Goal: Find specific page/section: Find specific page/section

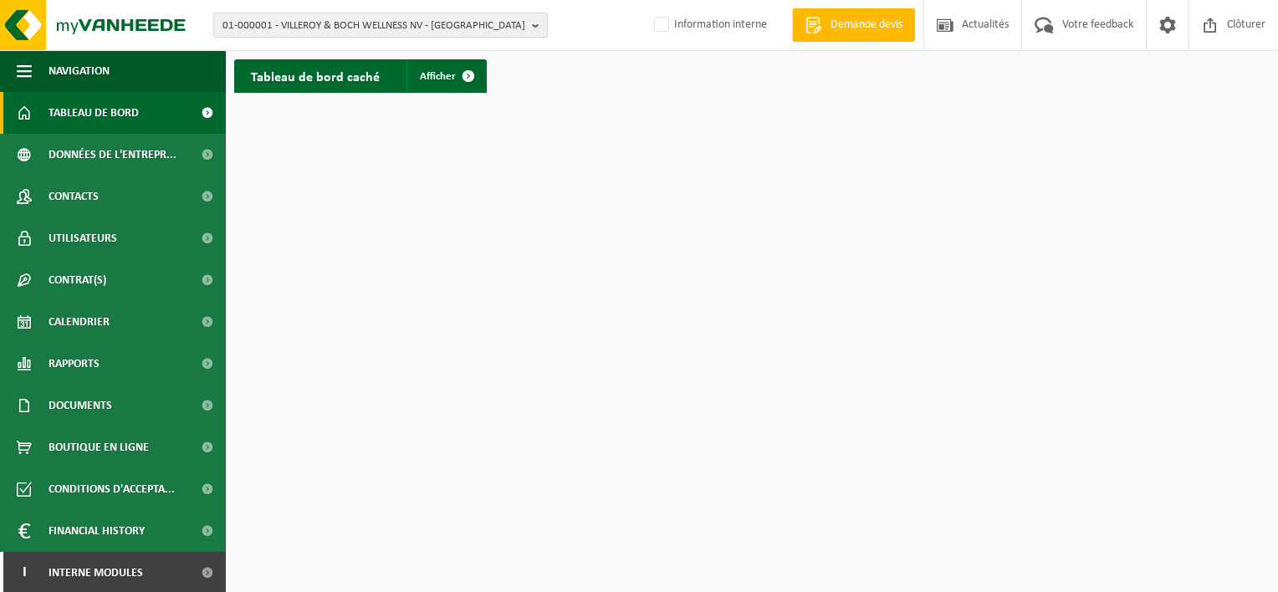
click at [355, 24] on span "01-000001 - VILLEROY & BOCH WELLNESS NV - [GEOGRAPHIC_DATA]" at bounding box center [373, 25] width 303 height 25
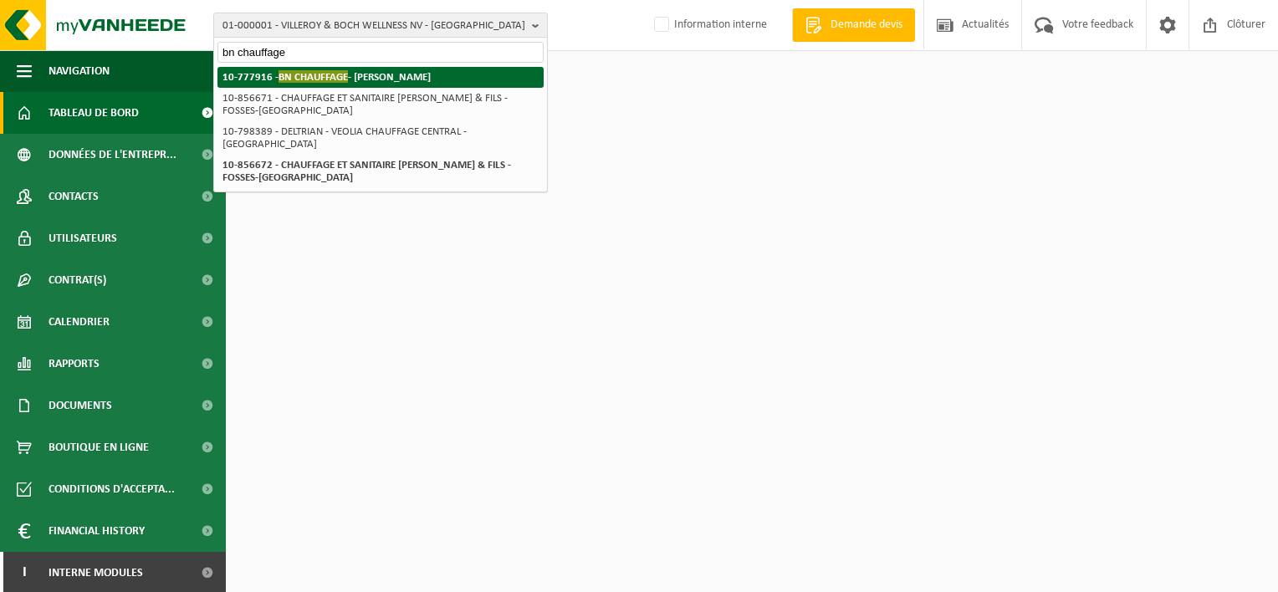
type input "bn chauffage"
click at [381, 75] on strong "10-777916 - BN CHAUFFAGE - HANNUT" at bounding box center [326, 76] width 208 height 13
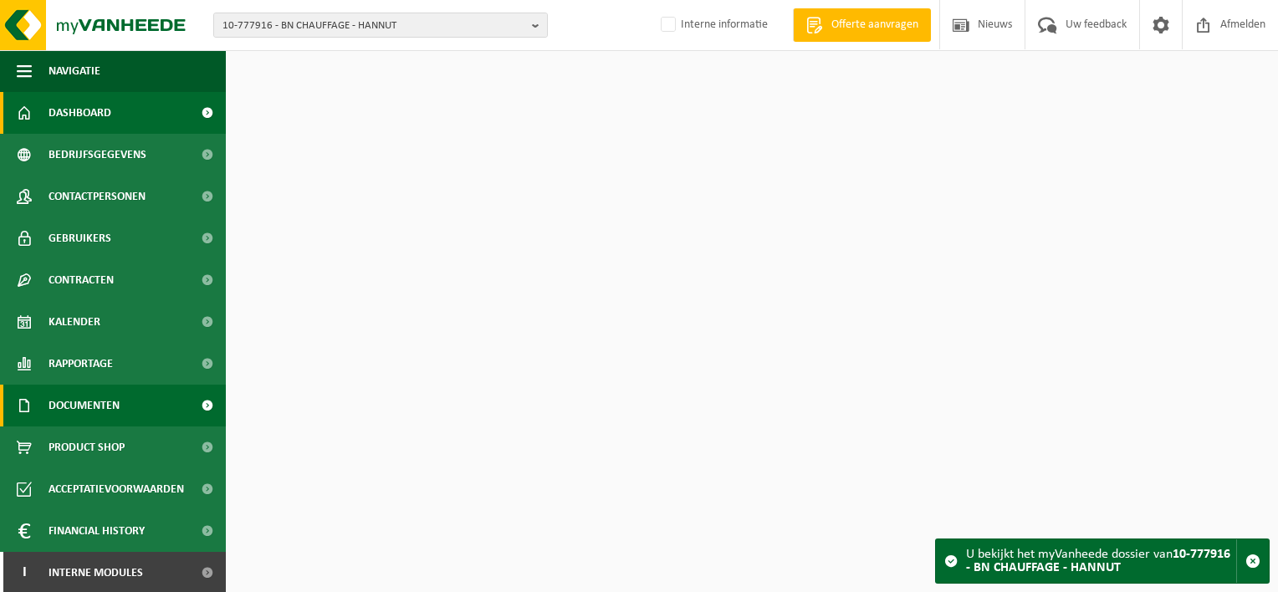
click at [84, 400] on span "Documenten" at bounding box center [84, 406] width 71 height 42
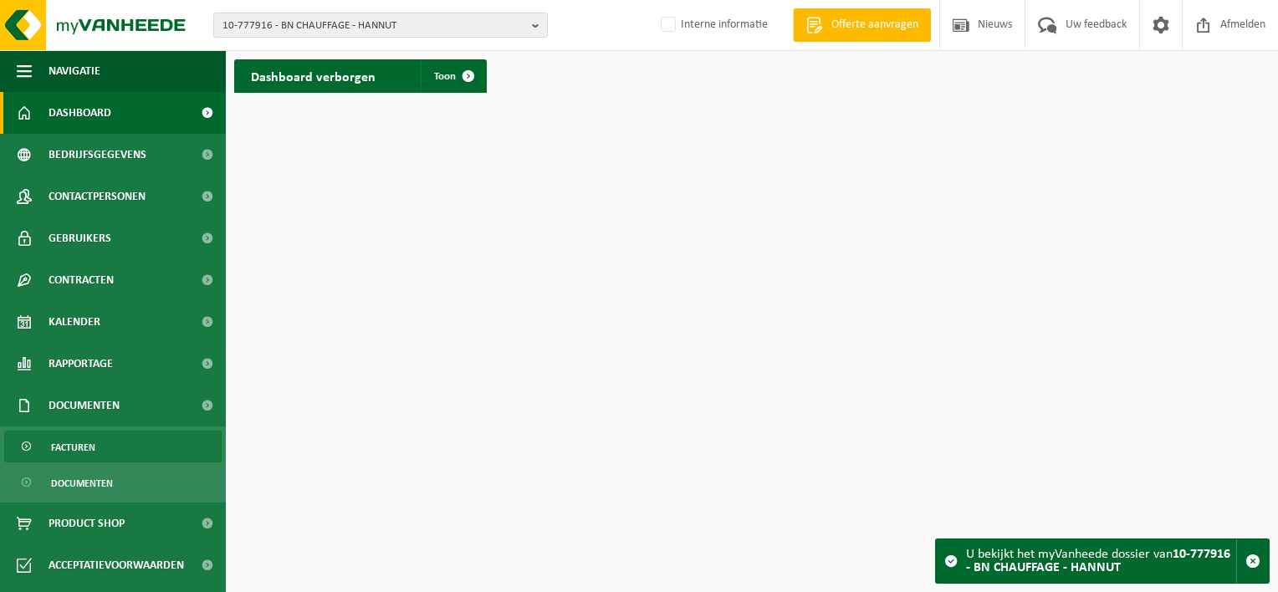
click at [94, 442] on span "Facturen" at bounding box center [73, 448] width 44 height 32
